Goal: Transaction & Acquisition: Purchase product/service

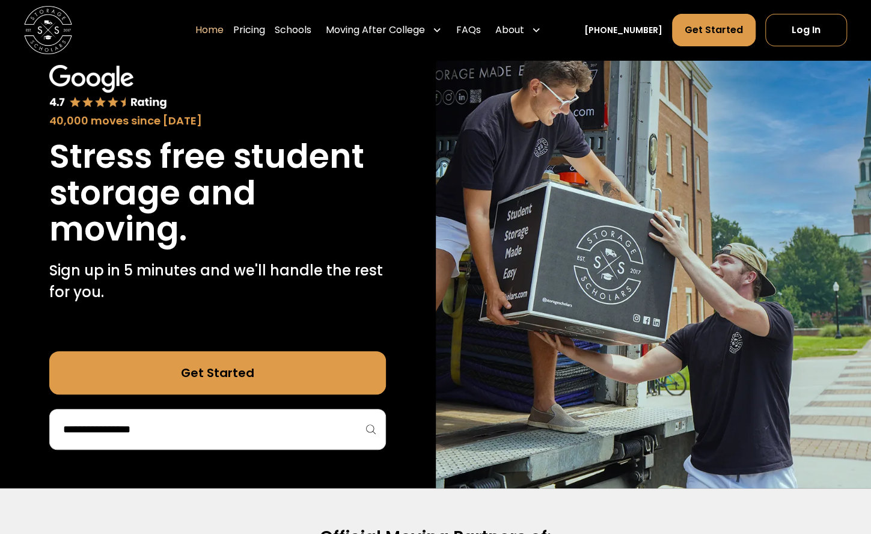
scroll to position [178, 0]
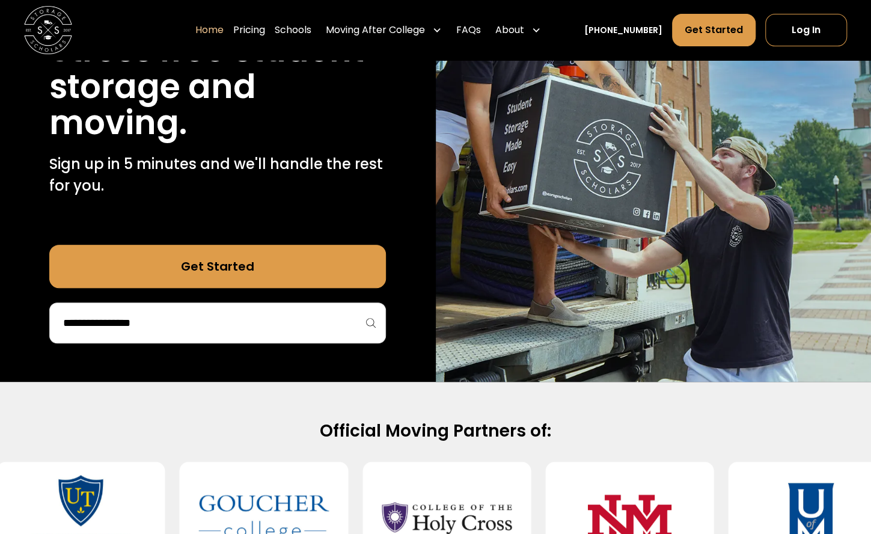
click at [295, 320] on input "search" at bounding box center [217, 322] width 311 height 20
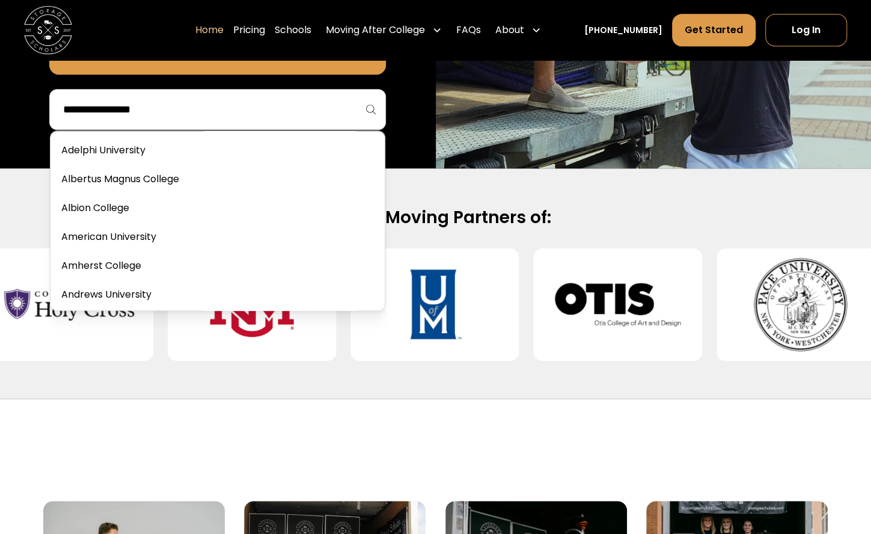
scroll to position [394, 0]
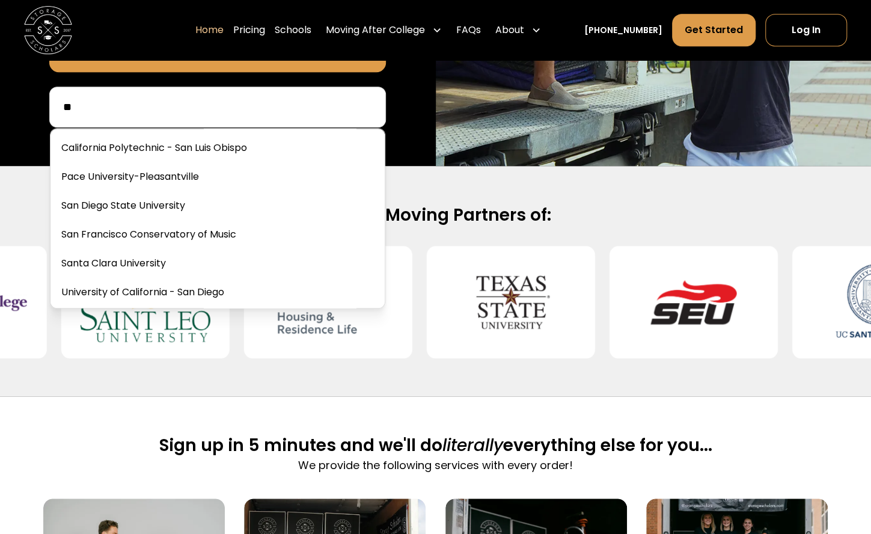
type input "*"
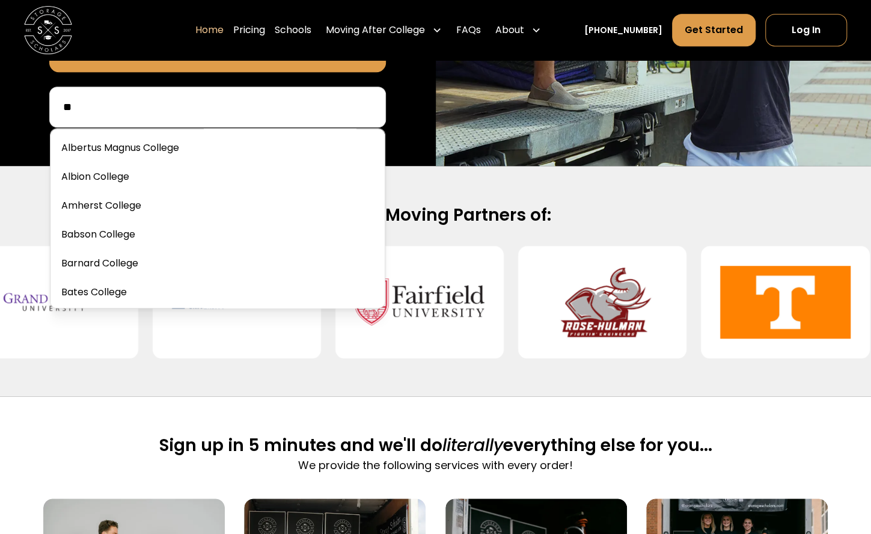
type input "*"
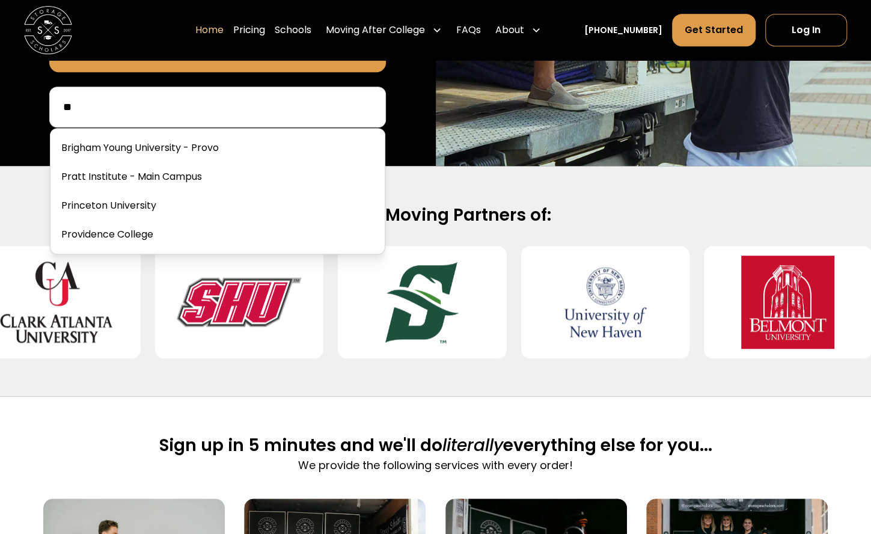
type input "*"
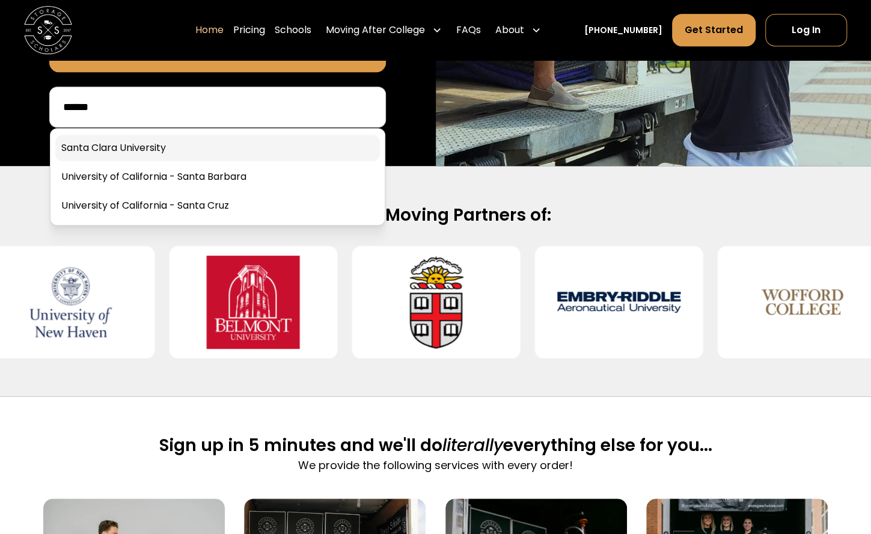
type input "*****"
click at [153, 151] on link at bounding box center [217, 148] width 324 height 26
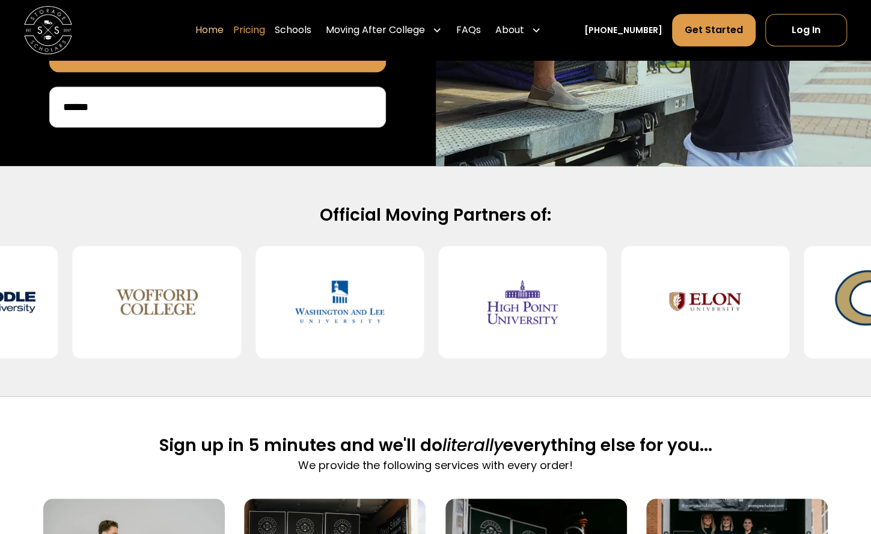
click at [248, 34] on link "Pricing" at bounding box center [249, 30] width 32 height 34
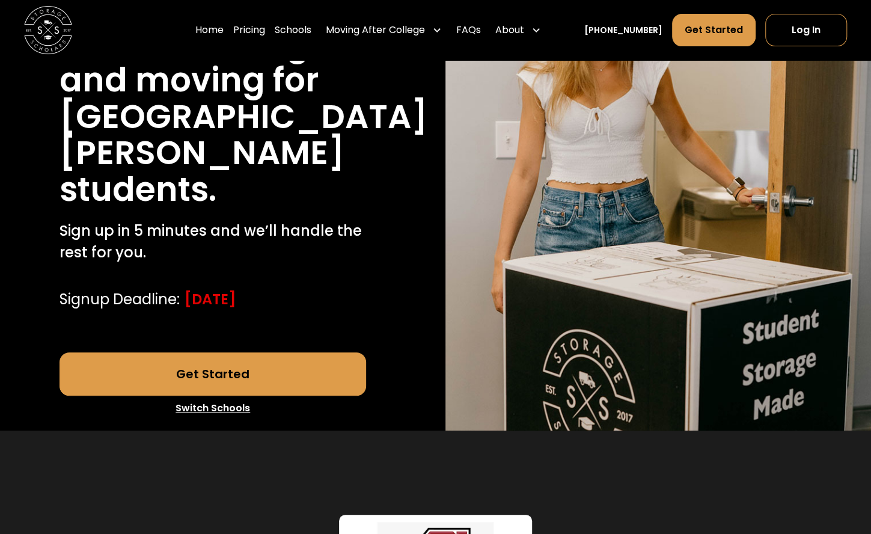
scroll to position [212, 0]
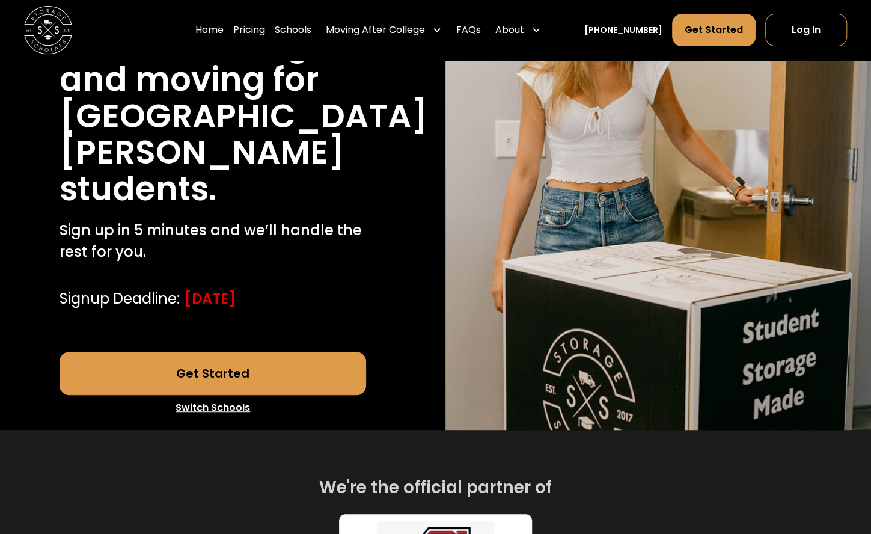
click at [299, 388] on link "Get Started" at bounding box center [212, 372] width 306 height 43
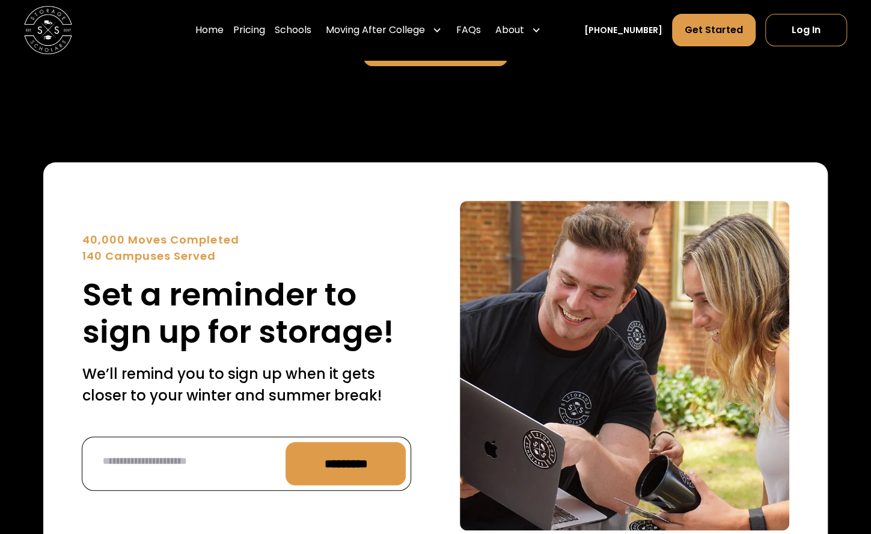
scroll to position [5490, 0]
